Goal: Task Accomplishment & Management: Complete application form

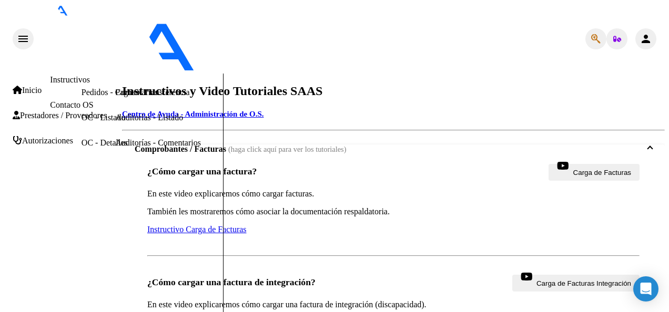
click at [30, 111] on span "Prestadores / Proveedores" at bounding box center [60, 115] width 94 height 9
click at [115, 46] on link "Facturas - Listado/Carga" at bounding box center [156, 41] width 83 height 9
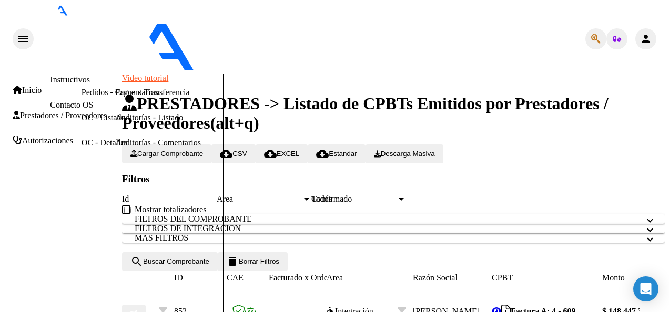
click at [181, 150] on span "Cargar Comprobante" at bounding box center [166, 154] width 73 height 8
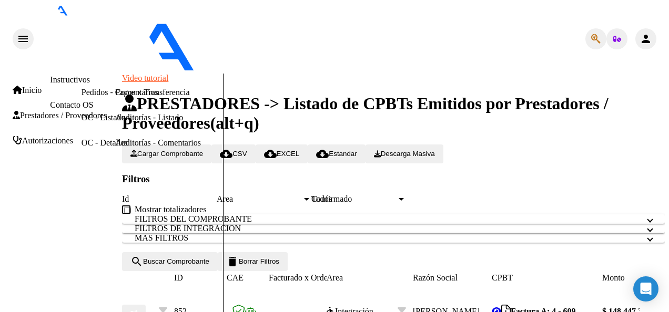
type input "202508"
